Goal: Information Seeking & Learning: Compare options

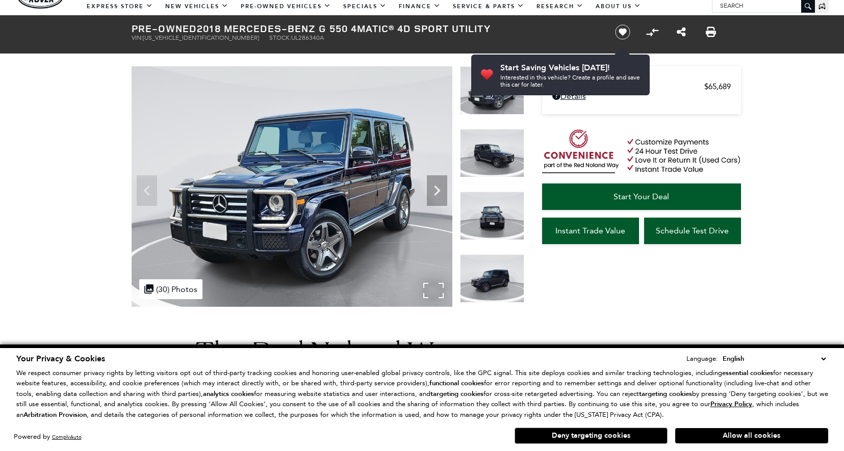
scroll to position [37, 0]
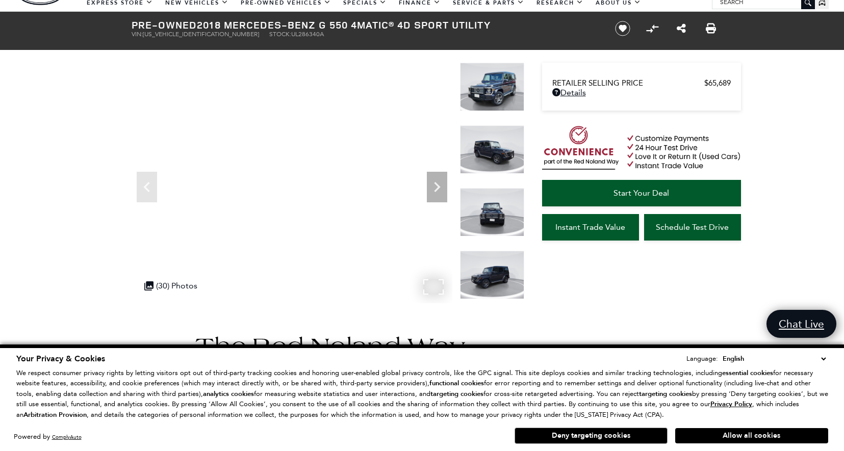
click at [823, 359] on select "English Spanish / Español English / United Kingdom Korean / 한국어 Vietnamese / Ti…" at bounding box center [774, 358] width 108 height 11
click at [563, 276] on div "Dealer Handling $689 Retailer Selling Price $65,689 Disclaimer: Dealer Handling…" at bounding box center [641, 169] width 204 height 219
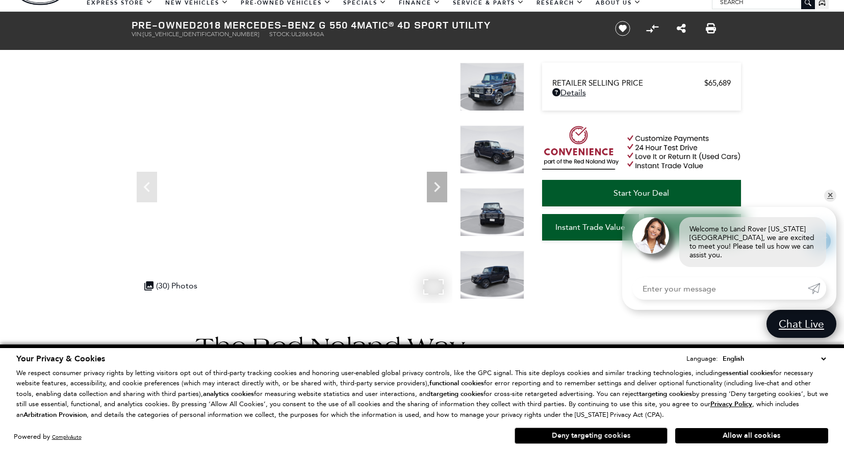
click at [594, 435] on button "Deny targeting cookies" at bounding box center [590, 436] width 153 height 16
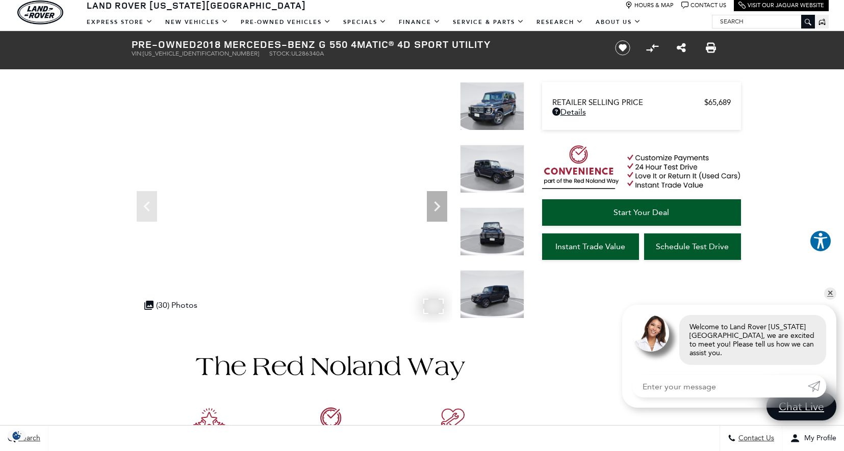
scroll to position [0, 0]
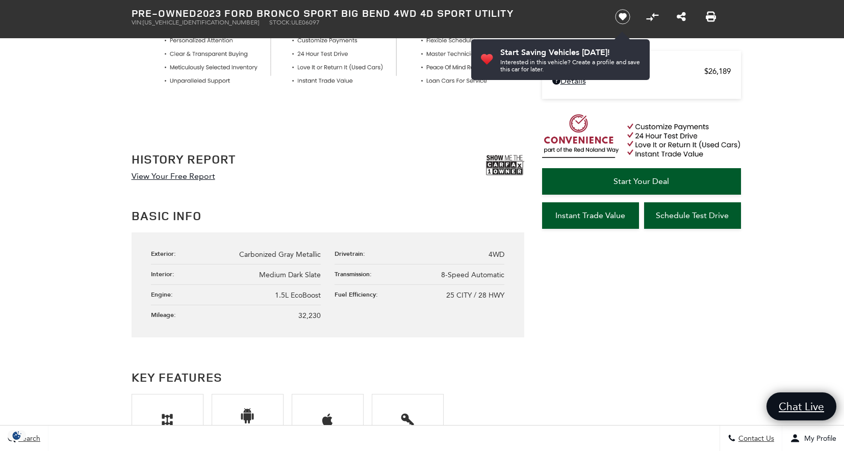
scroll to position [462, 0]
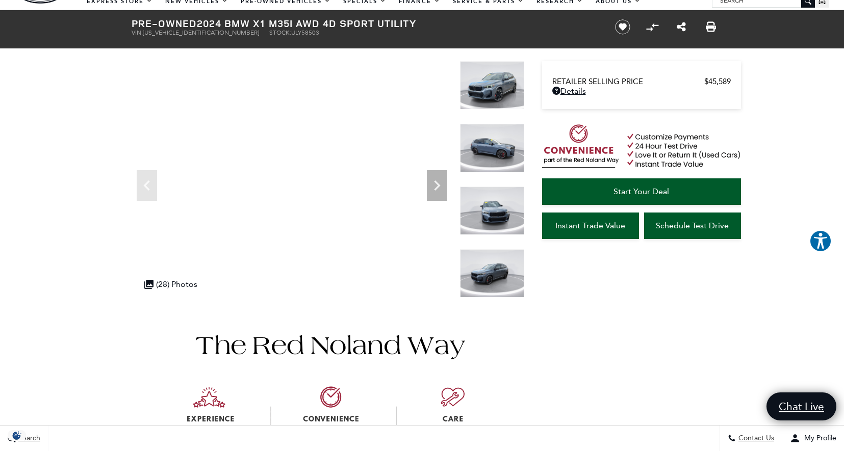
scroll to position [38, 0]
